Goal: Information Seeking & Learning: Find specific fact

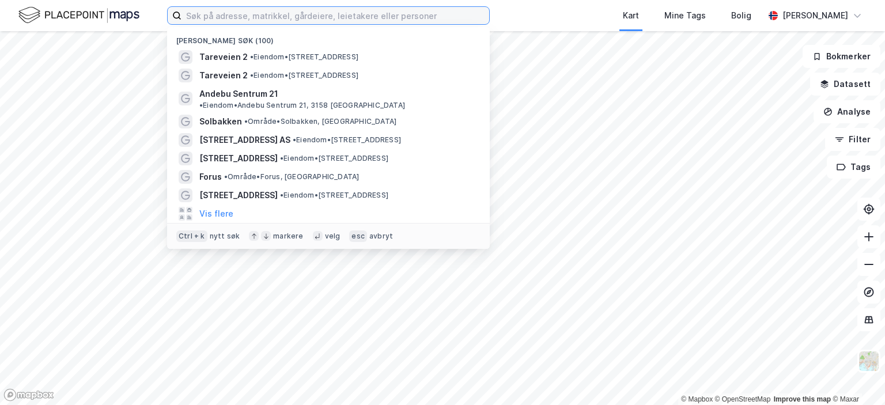
click at [201, 20] on input at bounding box center [336, 15] width 308 height 17
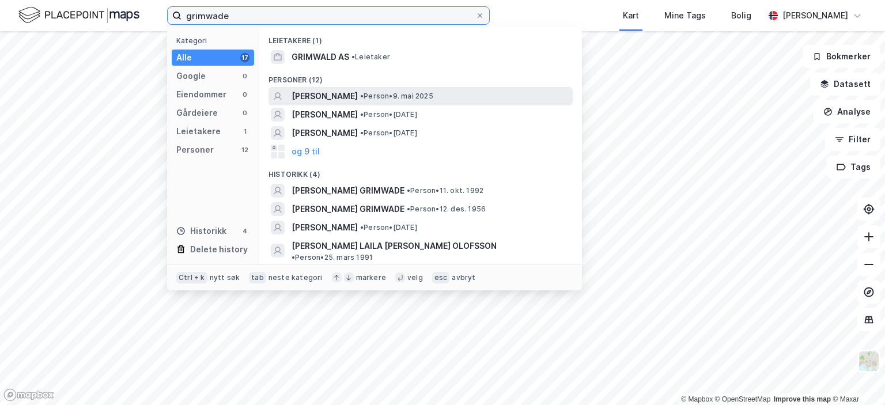
type input "grimwade"
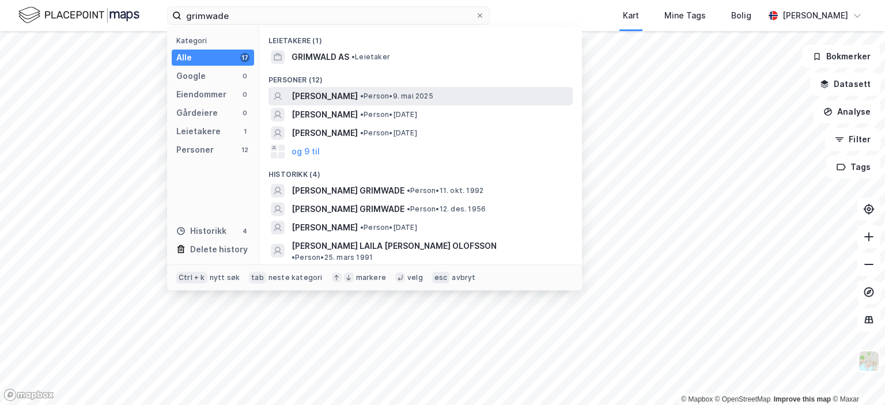
click at [334, 94] on span "[PERSON_NAME]" at bounding box center [325, 96] width 66 height 14
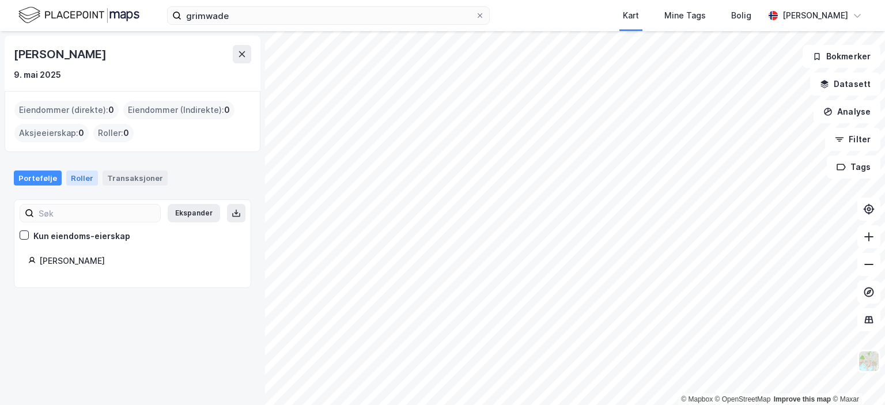
click at [75, 174] on div "Roller" at bounding box center [82, 178] width 32 height 15
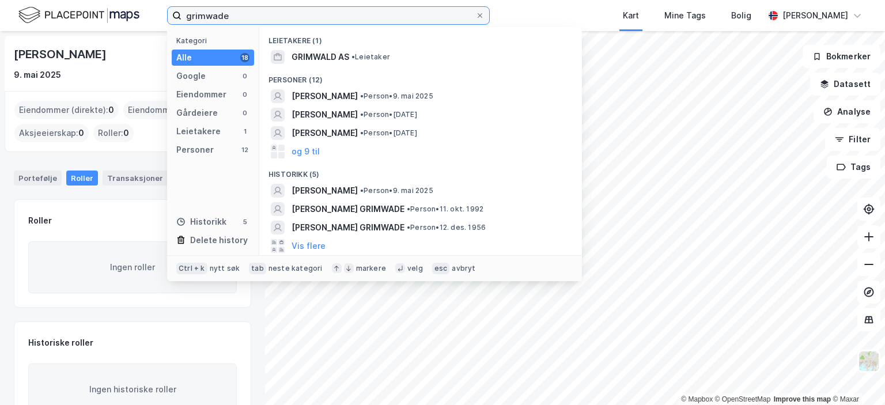
click at [296, 11] on input "grimwade" at bounding box center [329, 15] width 294 height 17
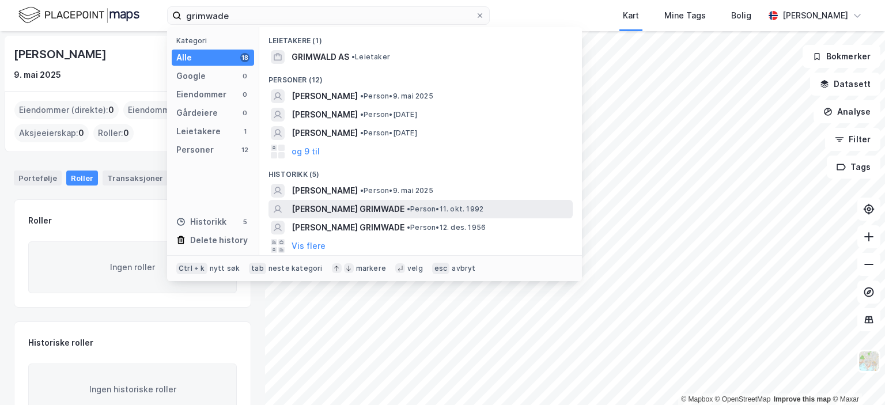
click at [362, 209] on span "[PERSON_NAME] GRIMWADE" at bounding box center [348, 209] width 113 height 14
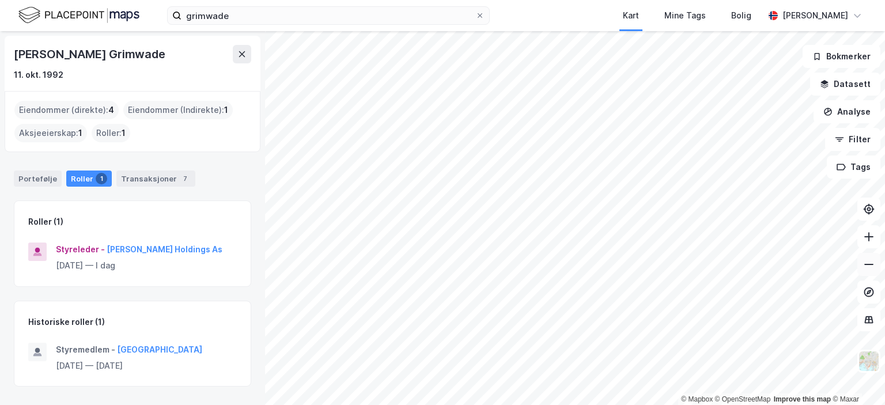
click at [872, 267] on icon at bounding box center [869, 265] width 12 height 12
click at [870, 233] on icon at bounding box center [869, 237] width 12 height 12
click at [872, 240] on icon at bounding box center [869, 237] width 12 height 12
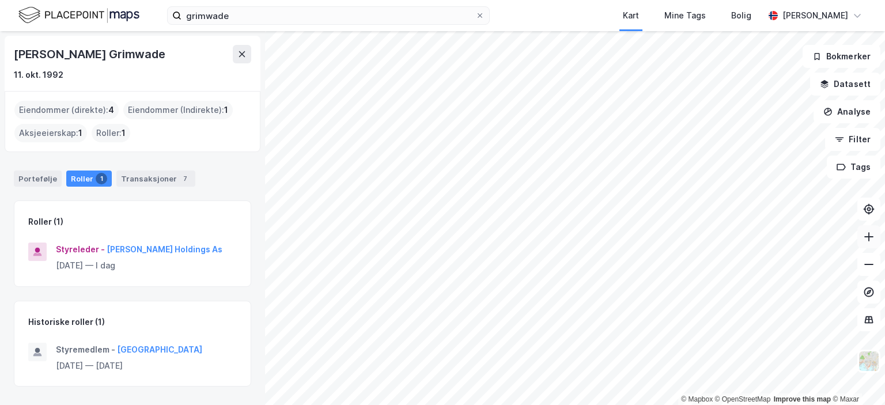
click at [873, 237] on icon at bounding box center [869, 237] width 12 height 12
click at [872, 265] on icon at bounding box center [869, 265] width 12 height 12
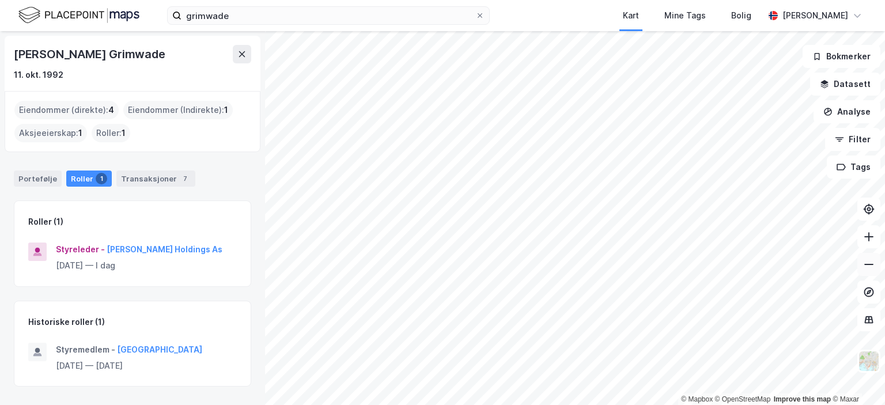
click at [872, 265] on icon at bounding box center [869, 265] width 12 height 12
click at [0, 0] on button "[PERSON_NAME] Holdings As" at bounding box center [0, 0] width 0 height 0
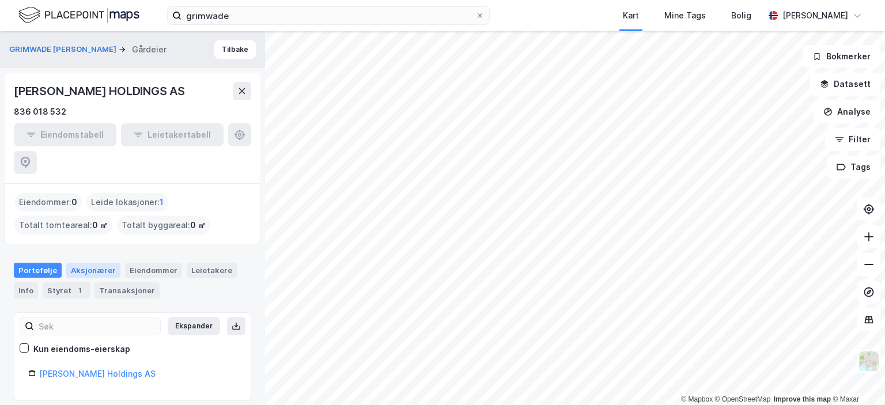
click at [84, 263] on div "Aksjonærer" at bounding box center [93, 270] width 54 height 15
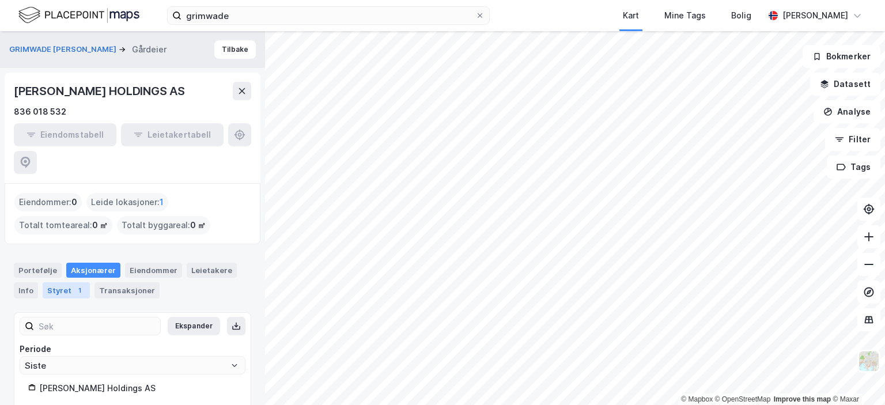
click at [62, 282] on div "Styret 1" at bounding box center [66, 290] width 47 height 16
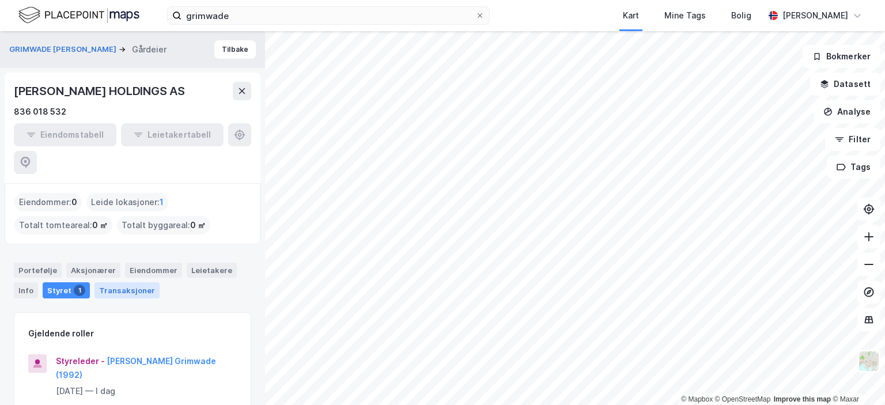
click at [112, 282] on div "Transaksjoner" at bounding box center [127, 290] width 65 height 16
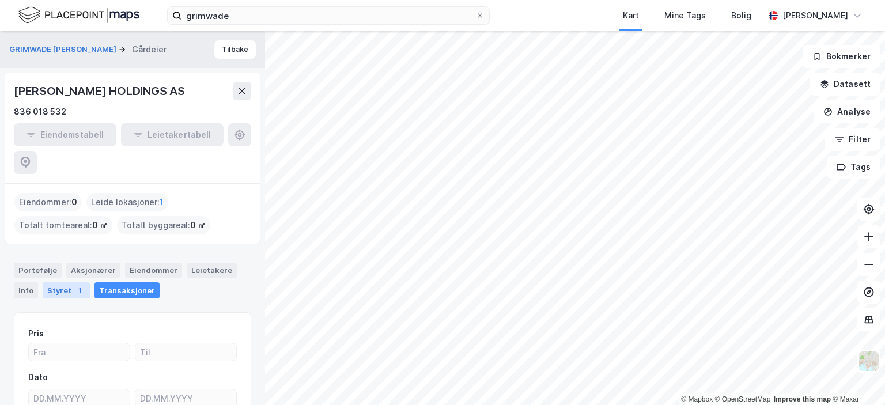
click at [80, 285] on div "1" at bounding box center [80, 291] width 12 height 12
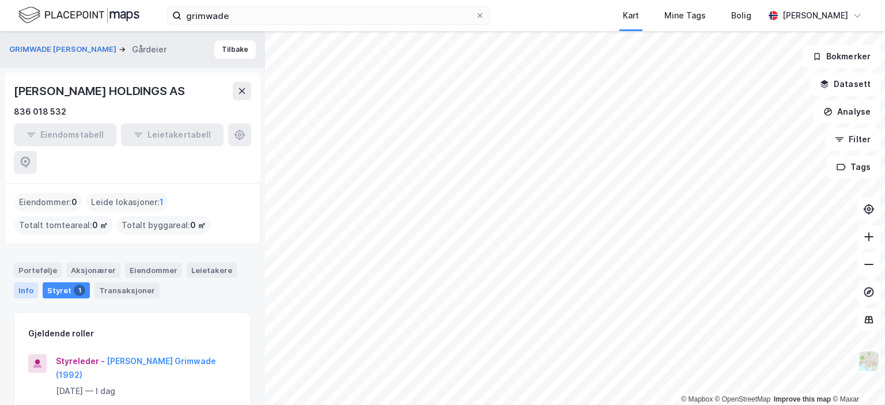
click at [24, 282] on div "Info" at bounding box center [26, 290] width 24 height 16
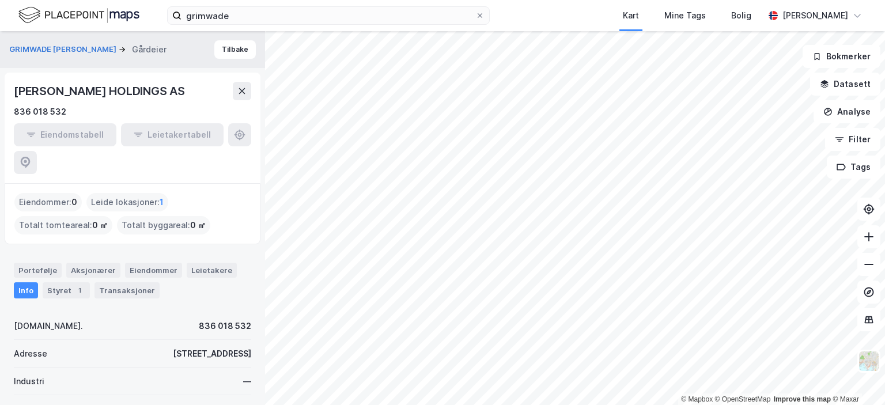
scroll to position [86, 0]
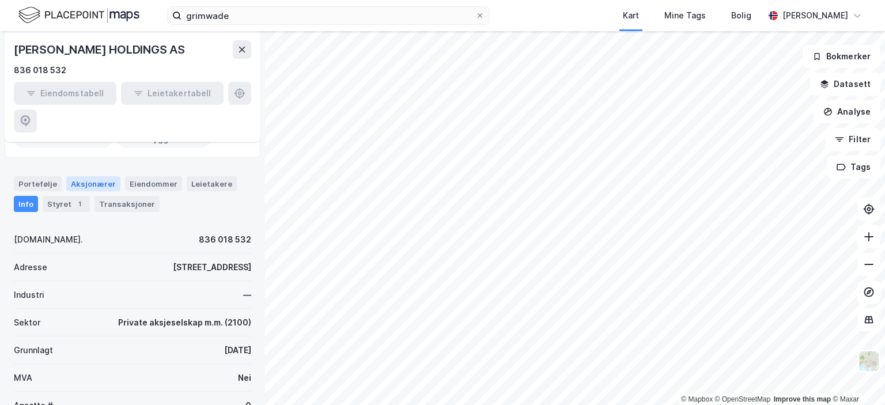
click at [84, 176] on div "Aksjonærer" at bounding box center [93, 183] width 54 height 15
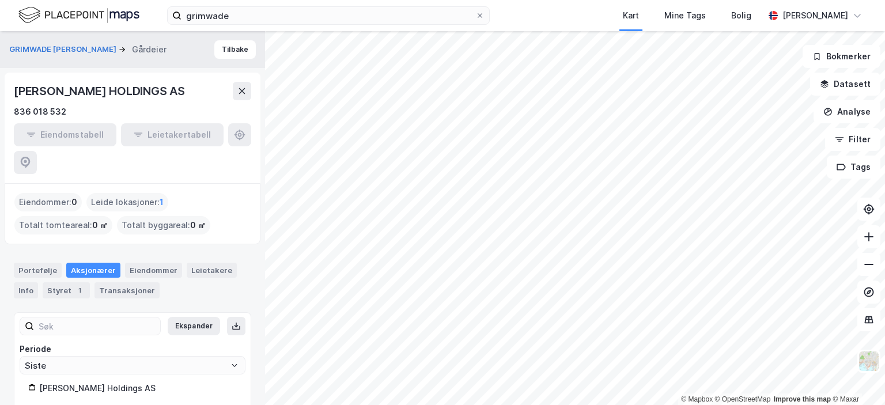
click at [82, 382] on div "[PERSON_NAME] Holdings AS" at bounding box center [138, 389] width 198 height 14
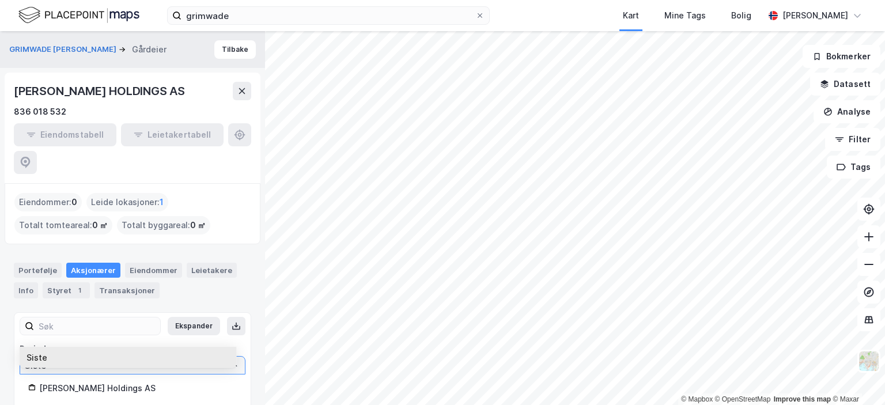
click at [108, 357] on input "Siste" at bounding box center [132, 365] width 225 height 17
